Goal: Book appointment/travel/reservation

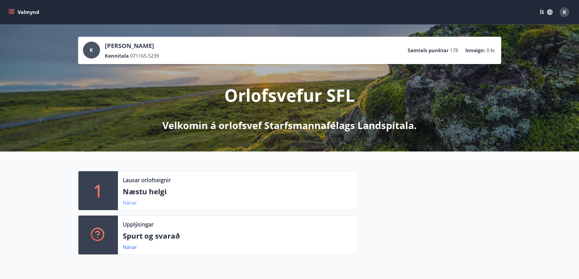
click at [132, 202] on link "Nánar" at bounding box center [130, 203] width 14 height 7
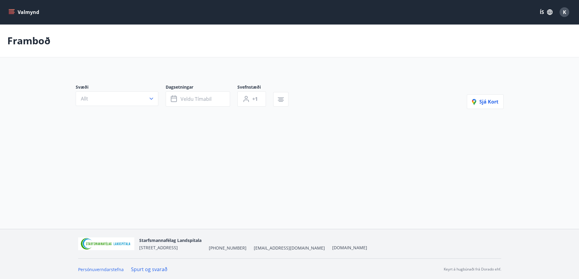
type input "*"
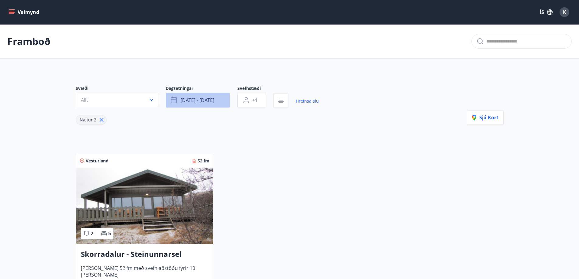
click at [214, 100] on span "ágú 15 - ágú 18" at bounding box center [198, 100] width 34 height 7
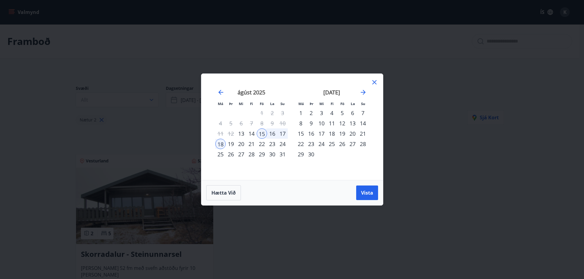
click at [353, 112] on div "6" at bounding box center [352, 113] width 10 height 10
click at [358, 113] on div "7" at bounding box center [362, 113] width 10 height 10
click at [367, 193] on span "Vista" at bounding box center [367, 193] width 12 height 7
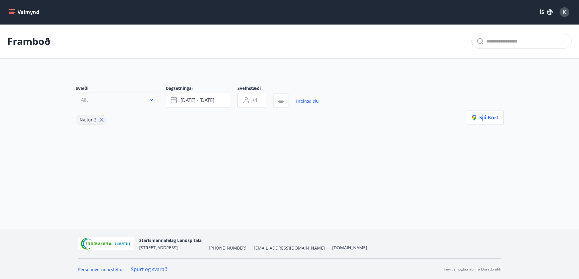
click at [153, 99] on icon "button" at bounding box center [152, 100] width 4 height 2
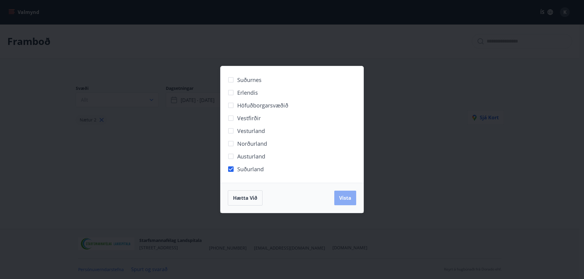
click at [345, 200] on span "Vista" at bounding box center [345, 198] width 12 height 7
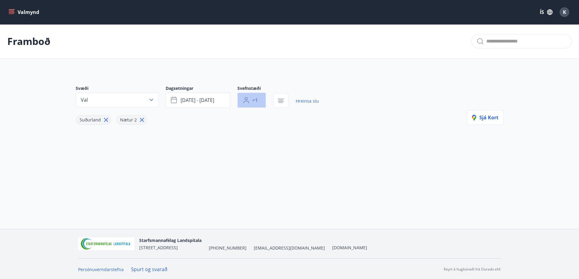
click at [257, 104] on button "+1" at bounding box center [251, 100] width 29 height 15
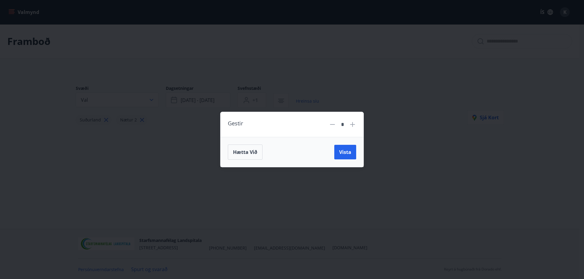
click at [351, 126] on icon at bounding box center [352, 124] width 7 height 7
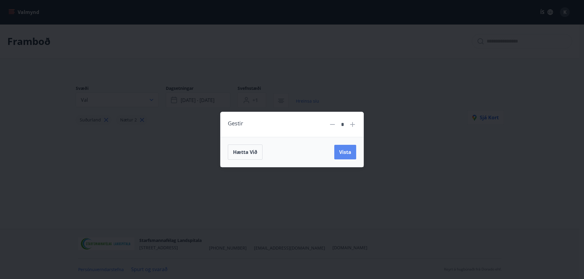
click at [342, 153] on span "Vista" at bounding box center [345, 152] width 12 height 7
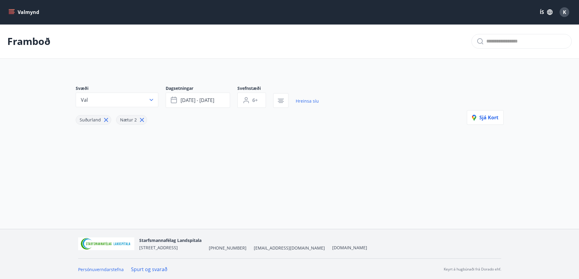
click at [13, 12] on icon "menu" at bounding box center [12, 12] width 6 height 6
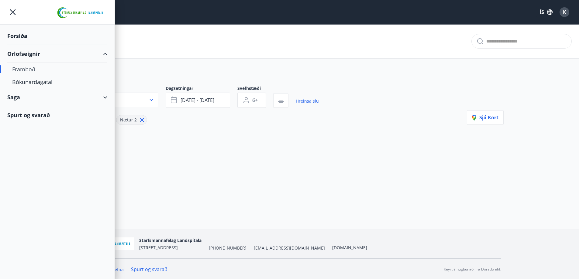
click at [27, 70] on div "Framboð" at bounding box center [57, 69] width 90 height 13
type input "*"
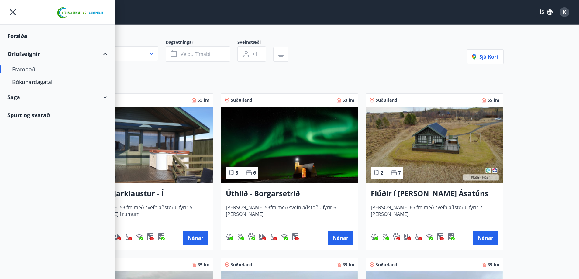
scroll to position [61, 0]
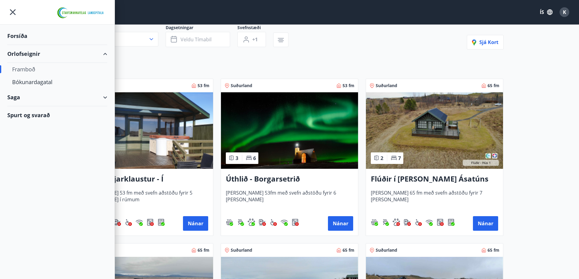
click at [14, 12] on icon "menu" at bounding box center [12, 12] width 11 height 11
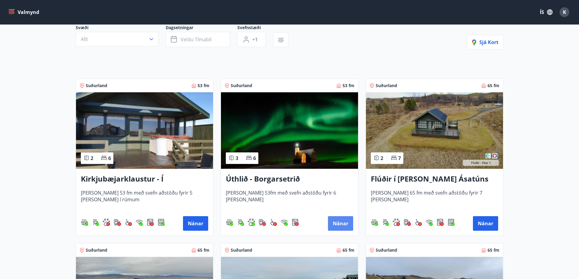
click at [337, 223] on button "Nánar" at bounding box center [340, 223] width 25 height 15
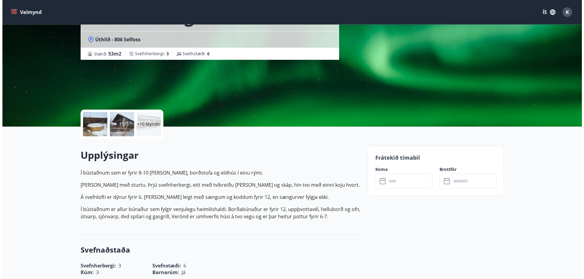
scroll to position [61, 0]
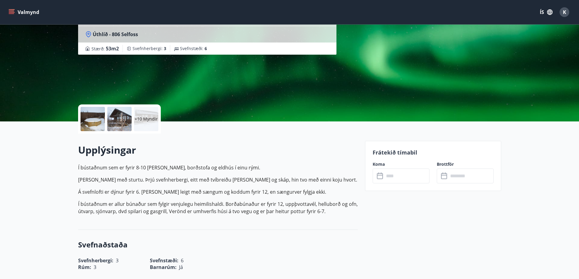
click at [147, 122] on p "+10 Myndir" at bounding box center [146, 119] width 23 height 6
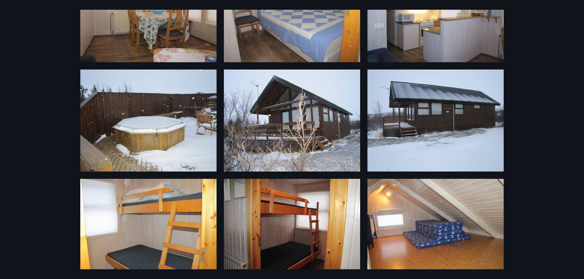
scroll to position [0, 0]
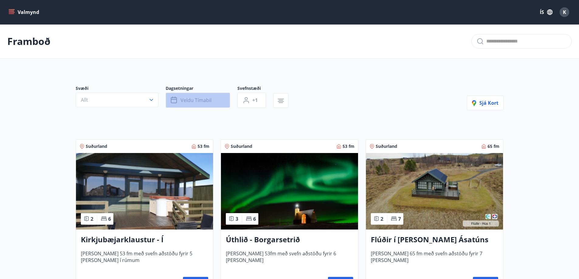
click at [214, 98] on button "Veldu tímabil" at bounding box center [198, 100] width 64 height 15
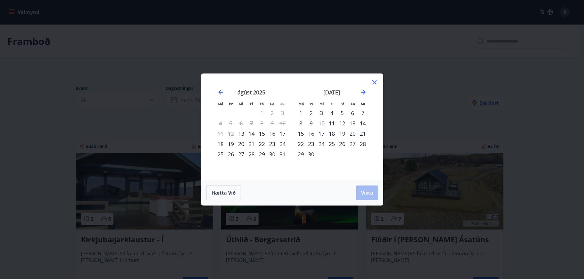
click at [354, 125] on div "13" at bounding box center [352, 123] width 10 height 10
click at [366, 124] on div "14" at bounding box center [362, 123] width 10 height 10
click at [367, 195] on span "Vista" at bounding box center [367, 193] width 12 height 7
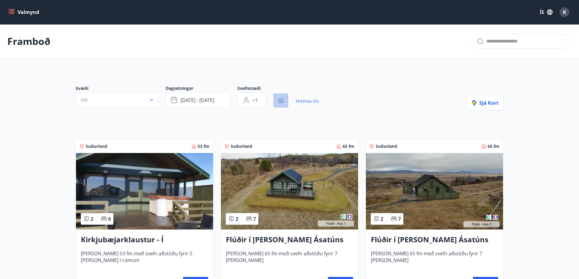
click at [283, 102] on icon "button" at bounding box center [281, 101] width 6 height 1
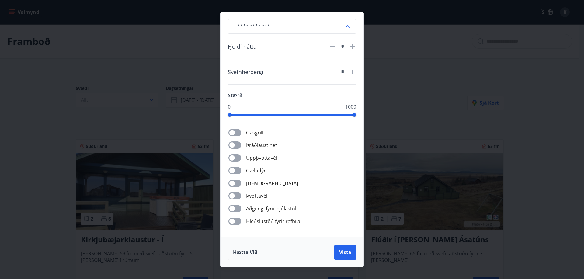
click at [510, 55] on div "​ Fjöldi nátta * Svefnherbergi * Stærð 0 1000 Gasgrill Þráðlaust net Uppþvottav…" at bounding box center [292, 139] width 584 height 279
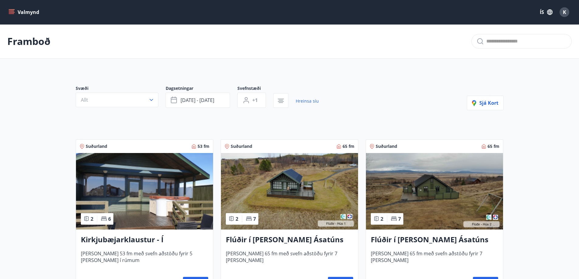
click at [13, 12] on icon "menu" at bounding box center [12, 12] width 6 height 6
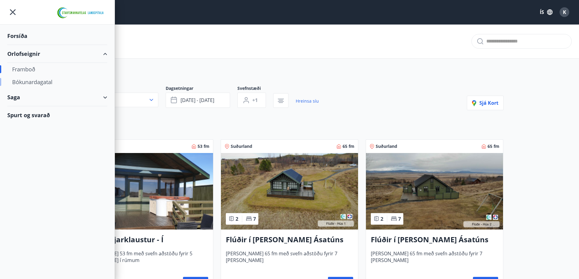
click at [36, 84] on div "Bókunardagatal" at bounding box center [57, 82] width 90 height 13
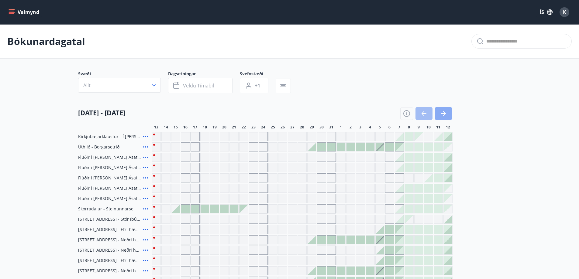
click at [441, 116] on icon "button" at bounding box center [443, 113] width 7 height 7
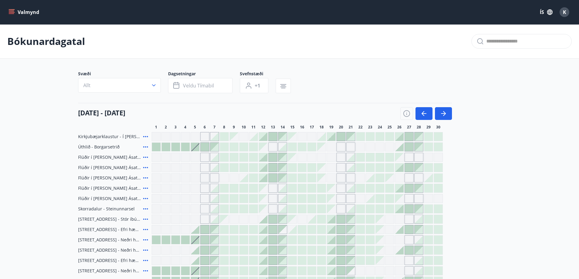
click at [274, 147] on div "Gráir dagar eru ekki bókanlegir" at bounding box center [272, 147] width 9 height 9
click at [409, 146] on div at bounding box center [409, 147] width 9 height 9
click at [409, 145] on div at bounding box center [409, 147] width 9 height 9
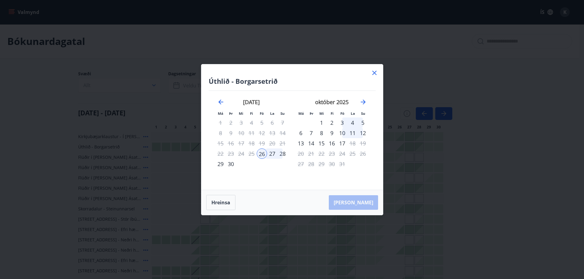
click at [275, 155] on div "27" at bounding box center [272, 154] width 10 height 10
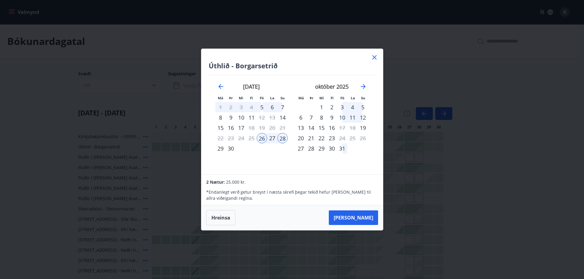
click at [272, 139] on div "27" at bounding box center [272, 138] width 10 height 10
click at [364, 220] on button "Taka Frá" at bounding box center [353, 218] width 49 height 15
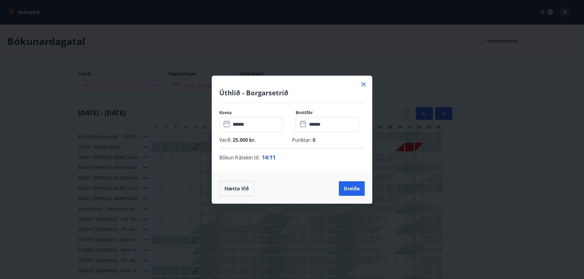
drag, startPoint x: 300, startPoint y: 86, endPoint x: 376, endPoint y: 52, distance: 83.1
click at [376, 52] on div "Úthlið - Borgarsetrið Koma ​ ****** ​ Brottför ​ ****** ​ Verð : 25.000 kr. Pun…" at bounding box center [292, 139] width 584 height 279
click at [365, 86] on icon at bounding box center [363, 84] width 4 height 4
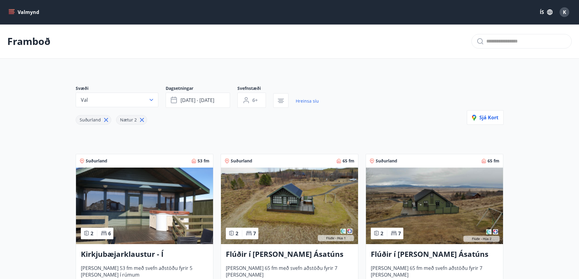
type input "*"
